Goal: Use online tool/utility: Utilize a website feature to perform a specific function

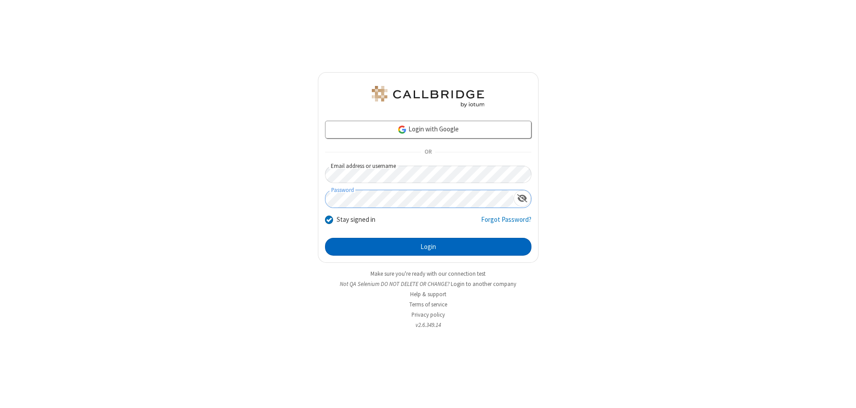
click at [428, 247] on button "Login" at bounding box center [428, 247] width 206 height 18
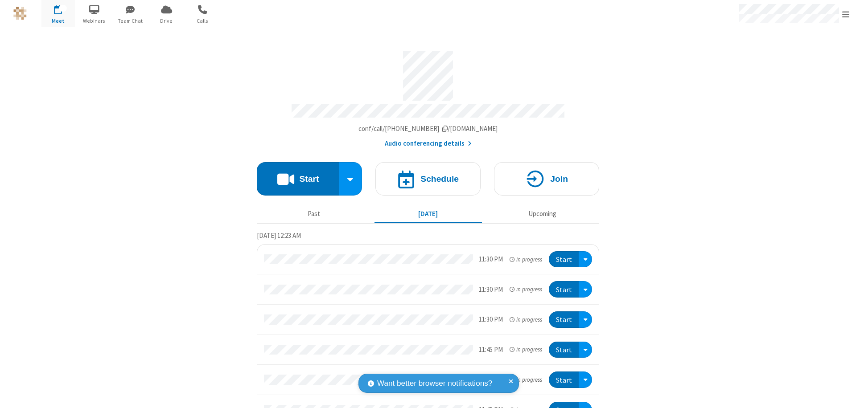
click at [294, 175] on button "Start" at bounding box center [298, 178] width 82 height 33
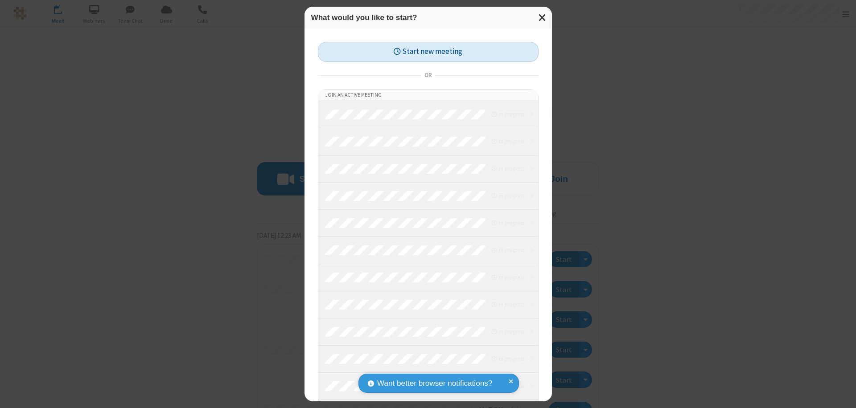
click at [428, 52] on button "Start new meeting" at bounding box center [428, 52] width 221 height 20
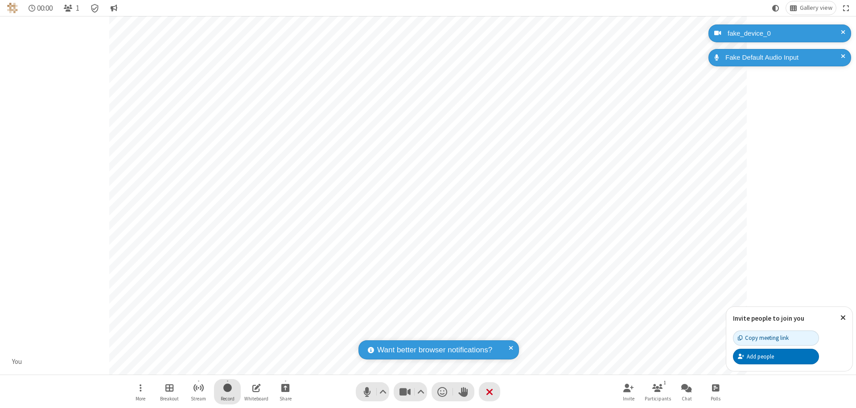
click at [227, 392] on span "Start recording" at bounding box center [227, 387] width 8 height 11
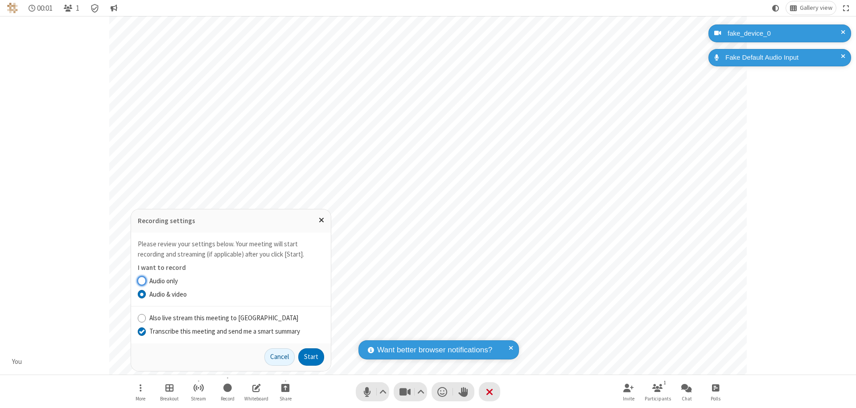
click at [141, 331] on input "Transcribe this meeting and send me a smart summary" at bounding box center [142, 331] width 8 height 9
click at [311, 357] on button "Start" at bounding box center [311, 358] width 26 height 18
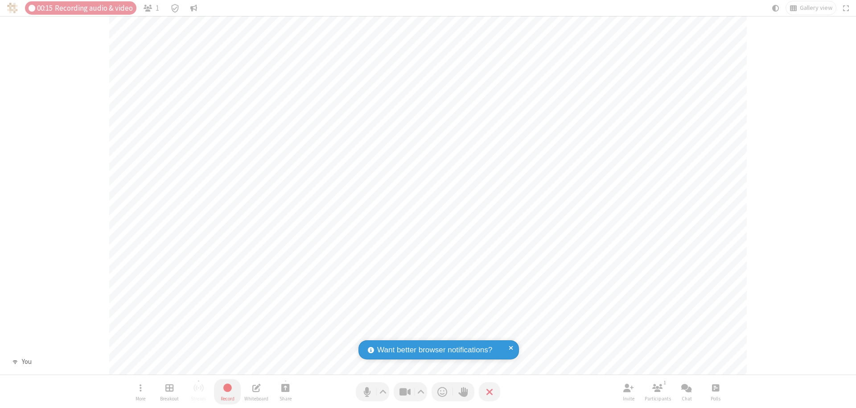
click at [227, 392] on span "Stop recording" at bounding box center [227, 387] width 10 height 11
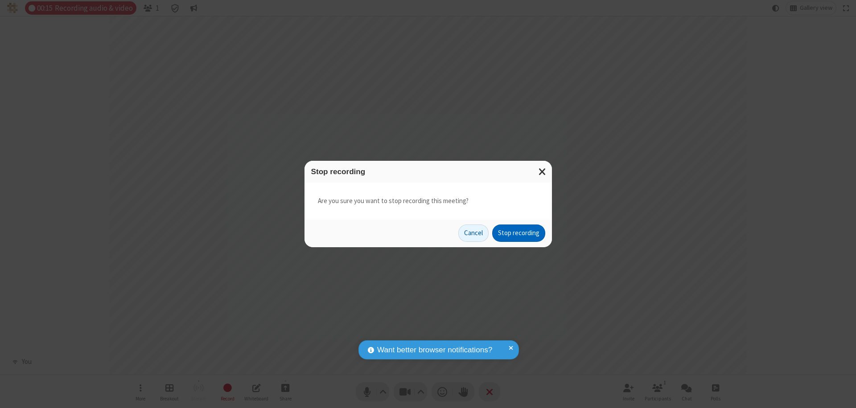
click at [518, 233] on button "Stop recording" at bounding box center [518, 234] width 53 height 18
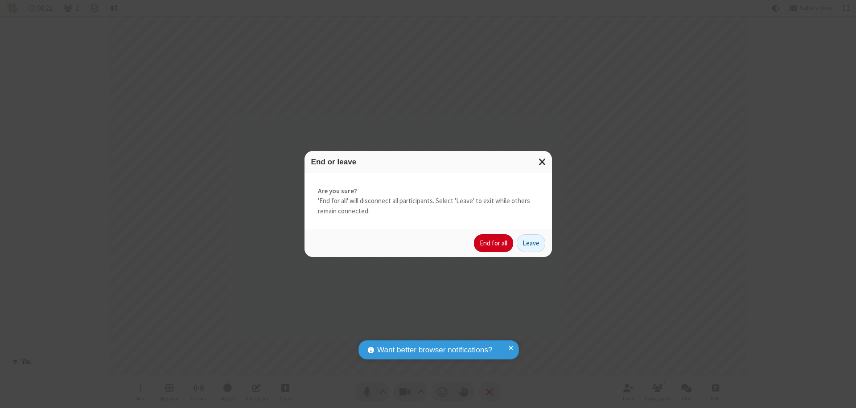
click at [494, 243] on button "End for all" at bounding box center [493, 243] width 39 height 18
